Goal: Information Seeking & Learning: Check status

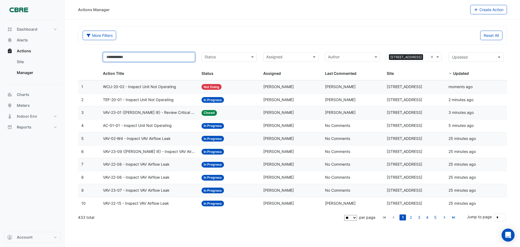
click at [165, 58] on input "text" at bounding box center [149, 56] width 92 height 9
click at [232, 54] on div "Status" at bounding box center [225, 57] width 46 height 9
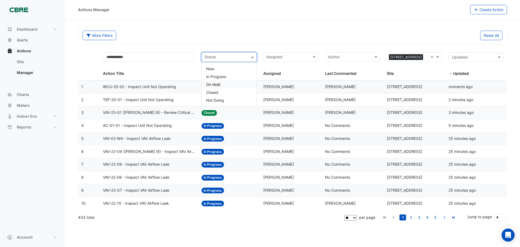
click at [207, 9] on div "Actions Manager" at bounding box center [274, 9] width 392 height 9
click at [224, 55] on input "text" at bounding box center [225, 57] width 43 height 6
click at [224, 68] on div "New" at bounding box center [229, 69] width 55 height 8
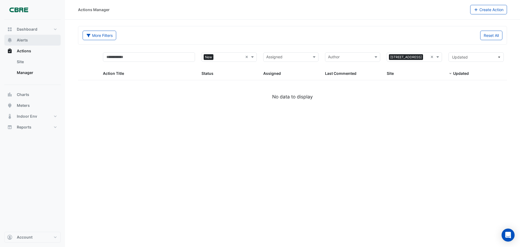
click at [21, 37] on span "Alerts" at bounding box center [22, 39] width 11 height 5
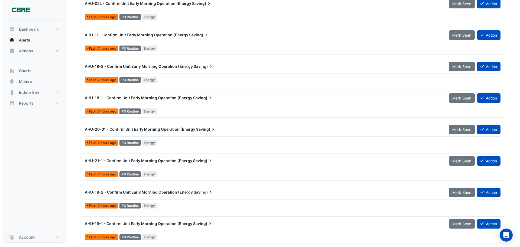
scroll to position [199, 0]
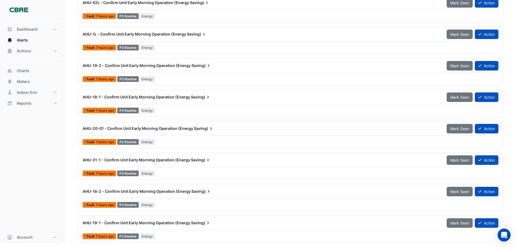
click at [115, 223] on span "AHU-19-1 - Confirm Unit Early Morning Operation (Energy" at bounding box center [136, 222] width 107 height 5
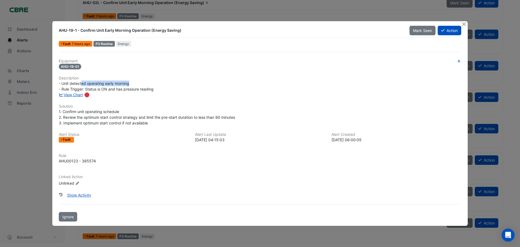
drag, startPoint x: 82, startPoint y: 82, endPoint x: 154, endPoint y: 80, distance: 71.8
click at [154, 80] on div "- Unit detected operating early morning - Rule Trigger: Status is ON and has pr…" at bounding box center [260, 85] width 402 height 11
click at [65, 95] on link "View Chart" at bounding box center [71, 94] width 24 height 5
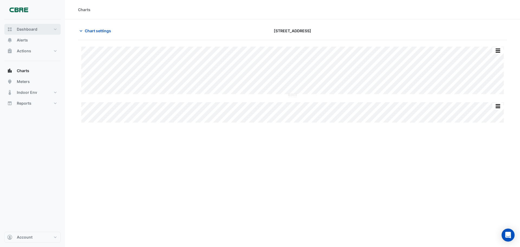
click at [14, 27] on button "Dashboard" at bounding box center [32, 29] width 56 height 11
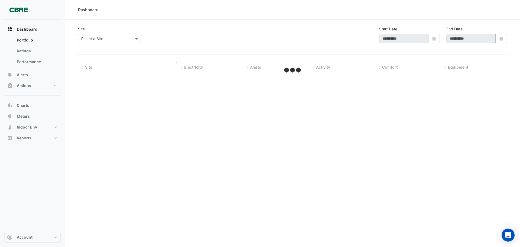
type input "**********"
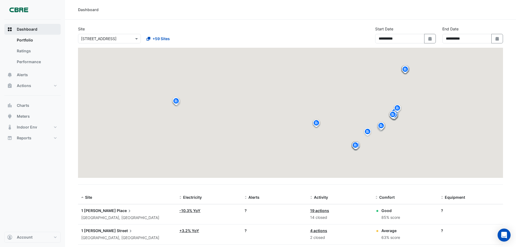
click at [16, 29] on button "Dashboard" at bounding box center [32, 29] width 56 height 11
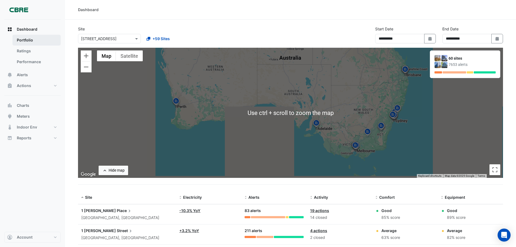
click at [20, 41] on link "Portfolio" at bounding box center [36, 40] width 48 height 11
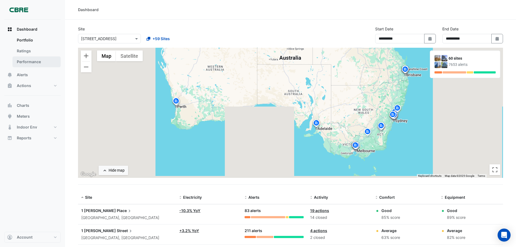
click at [20, 56] on link "Performance" at bounding box center [36, 61] width 48 height 11
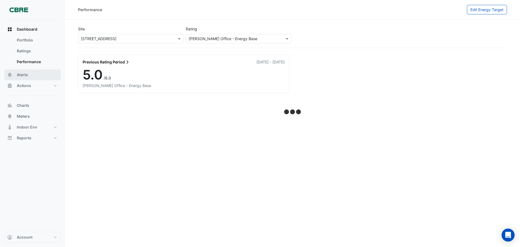
click at [20, 74] on span "Alerts" at bounding box center [22, 74] width 11 height 5
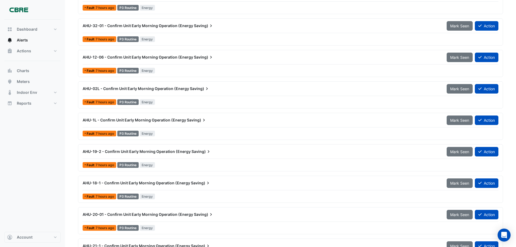
scroll to position [59, 0]
